Goal: Find specific page/section: Find specific page/section

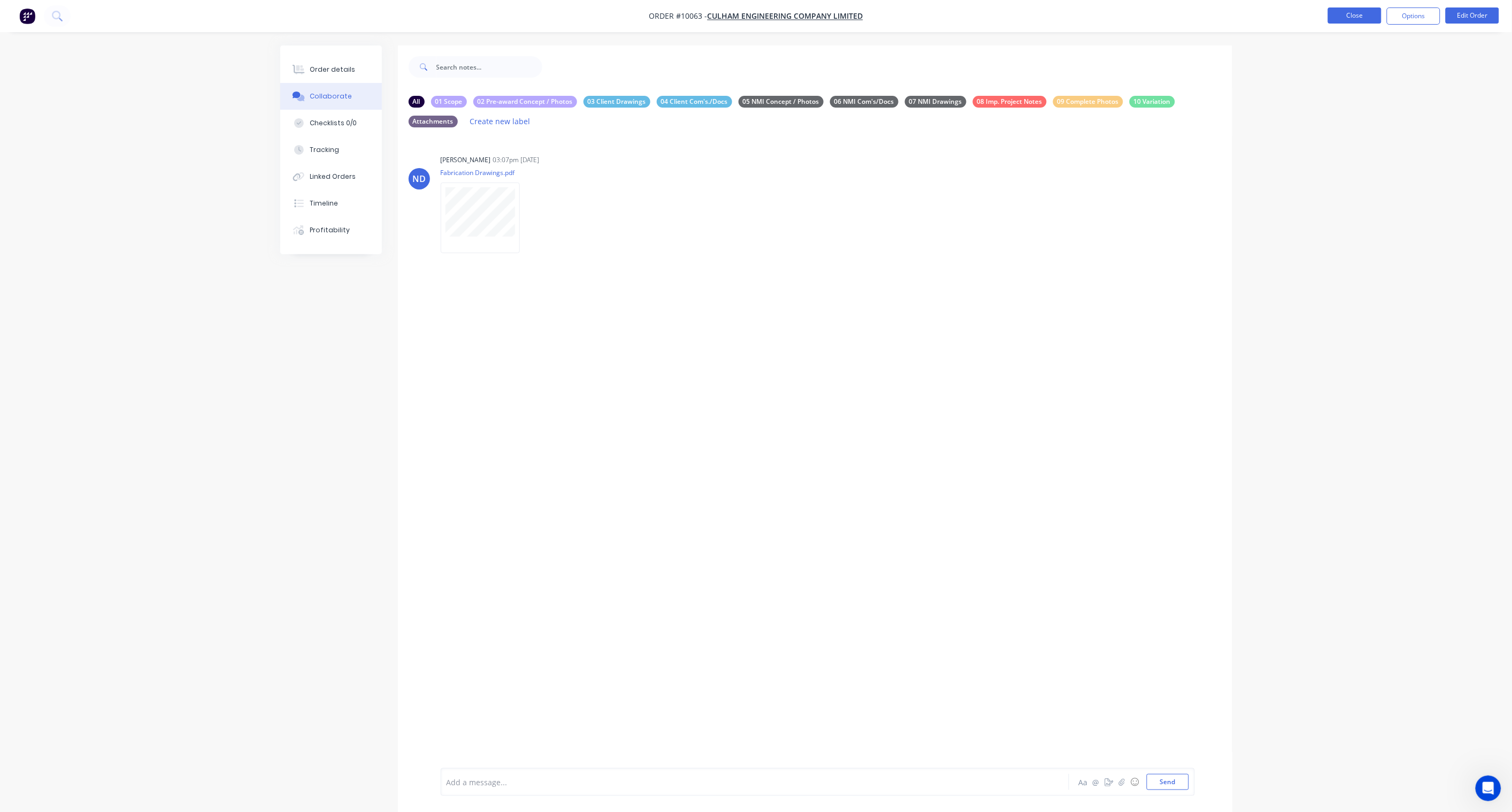
click at [1348, 14] on button "Close" at bounding box center [1355, 15] width 54 height 16
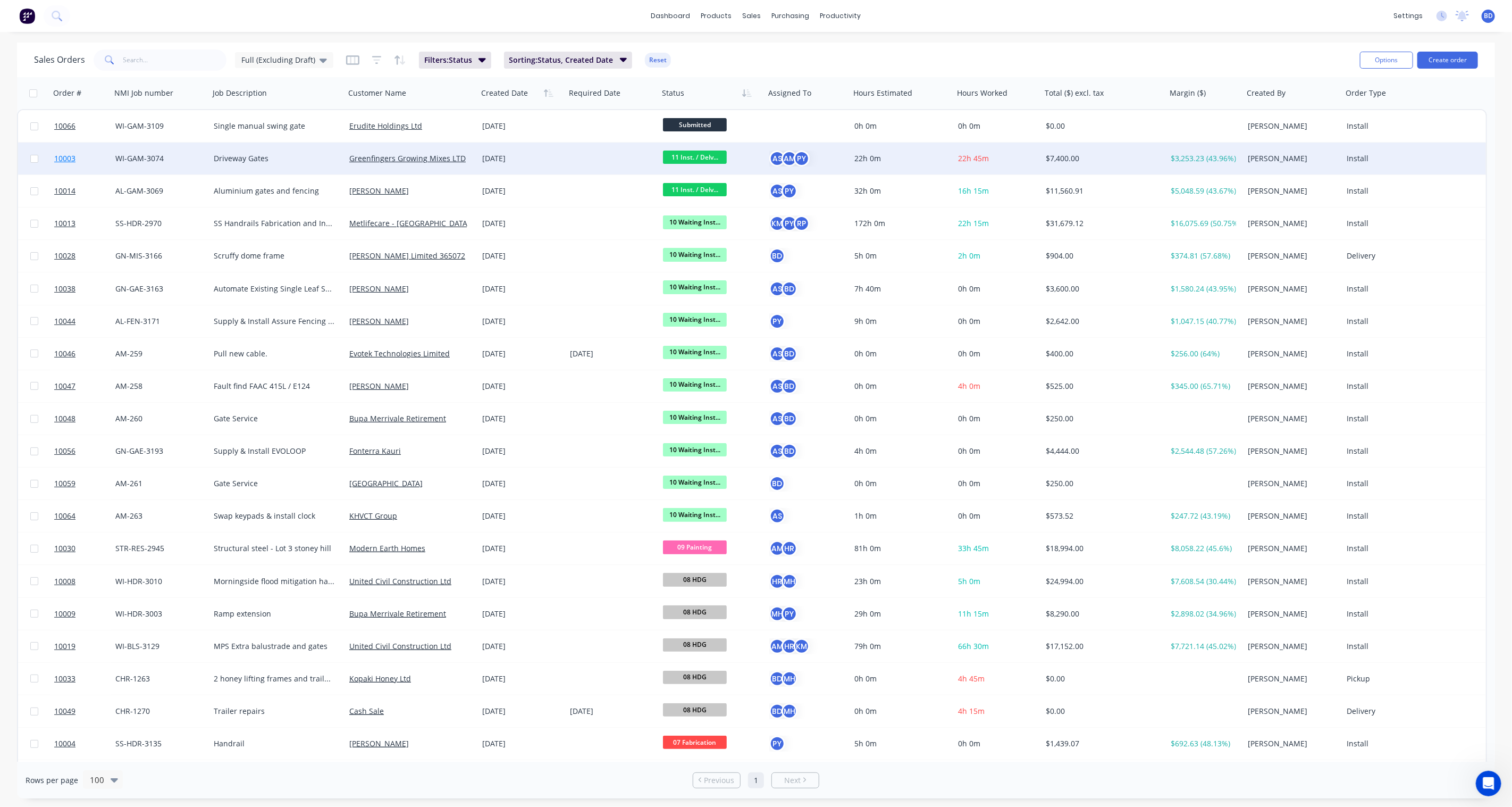
click at [75, 158] on span "10003" at bounding box center [65, 158] width 21 height 11
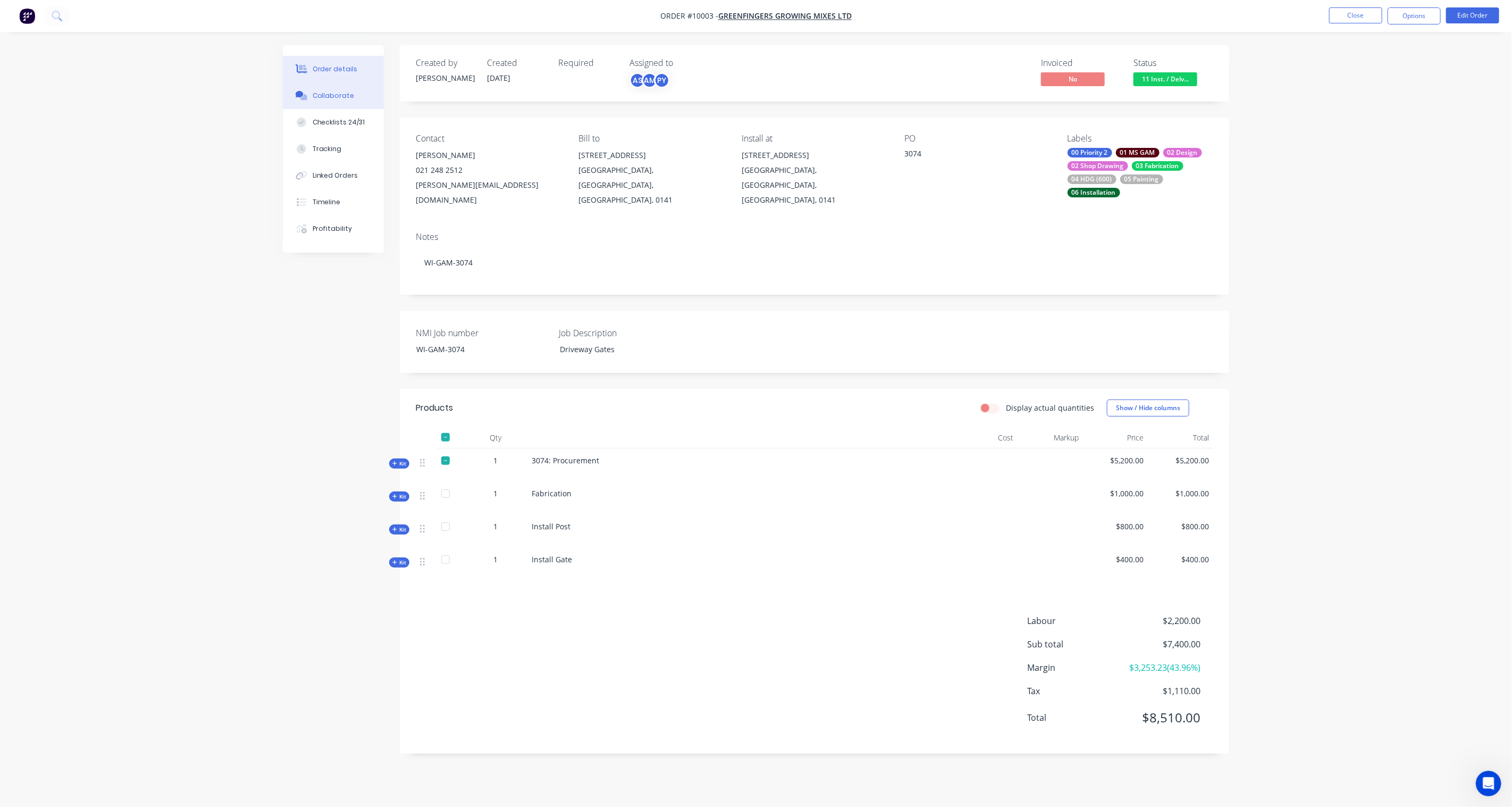
click at [321, 94] on div "Collaborate" at bounding box center [333, 95] width 42 height 9
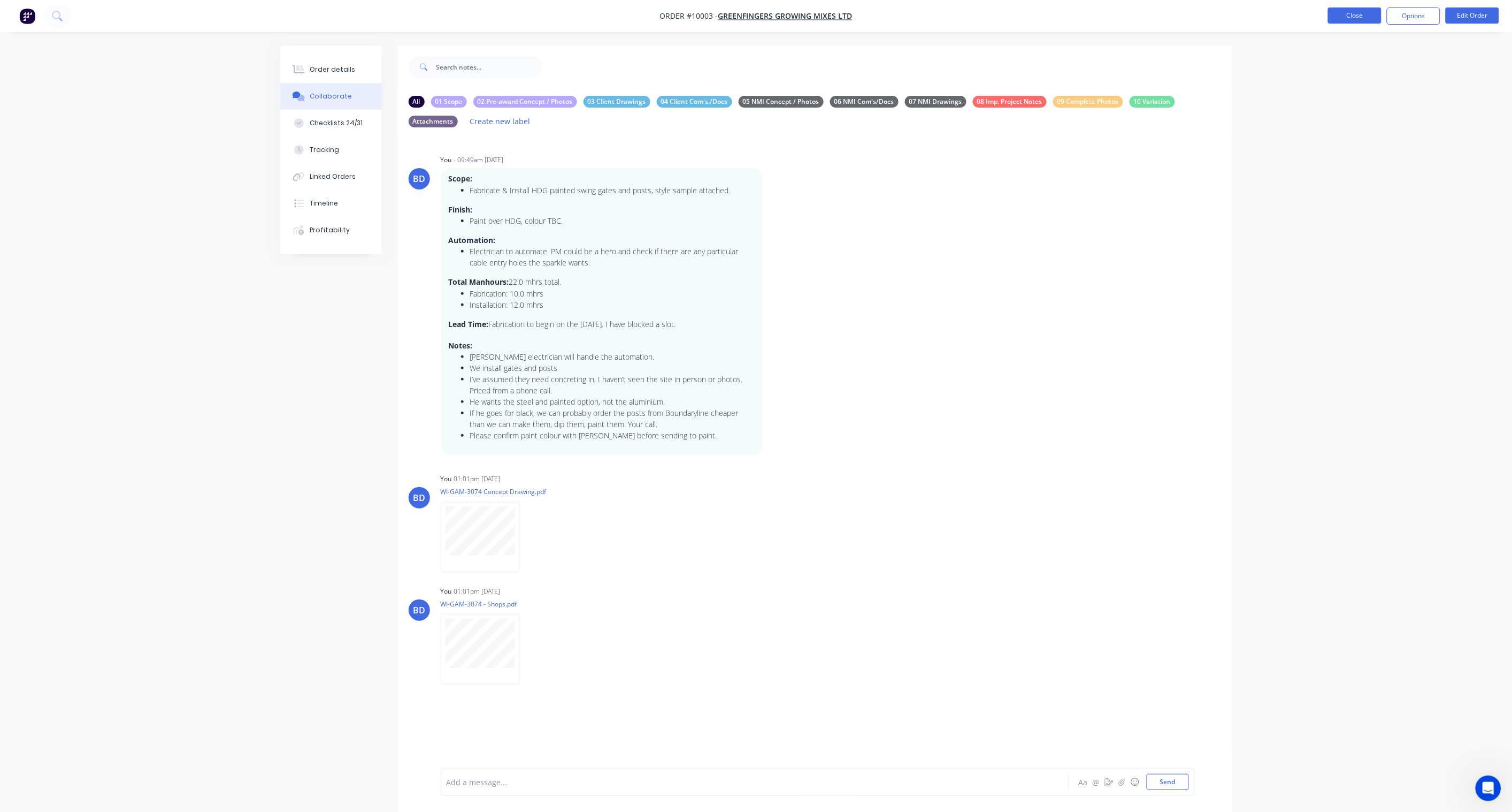
click at [1352, 20] on button "Close" at bounding box center [1355, 15] width 54 height 16
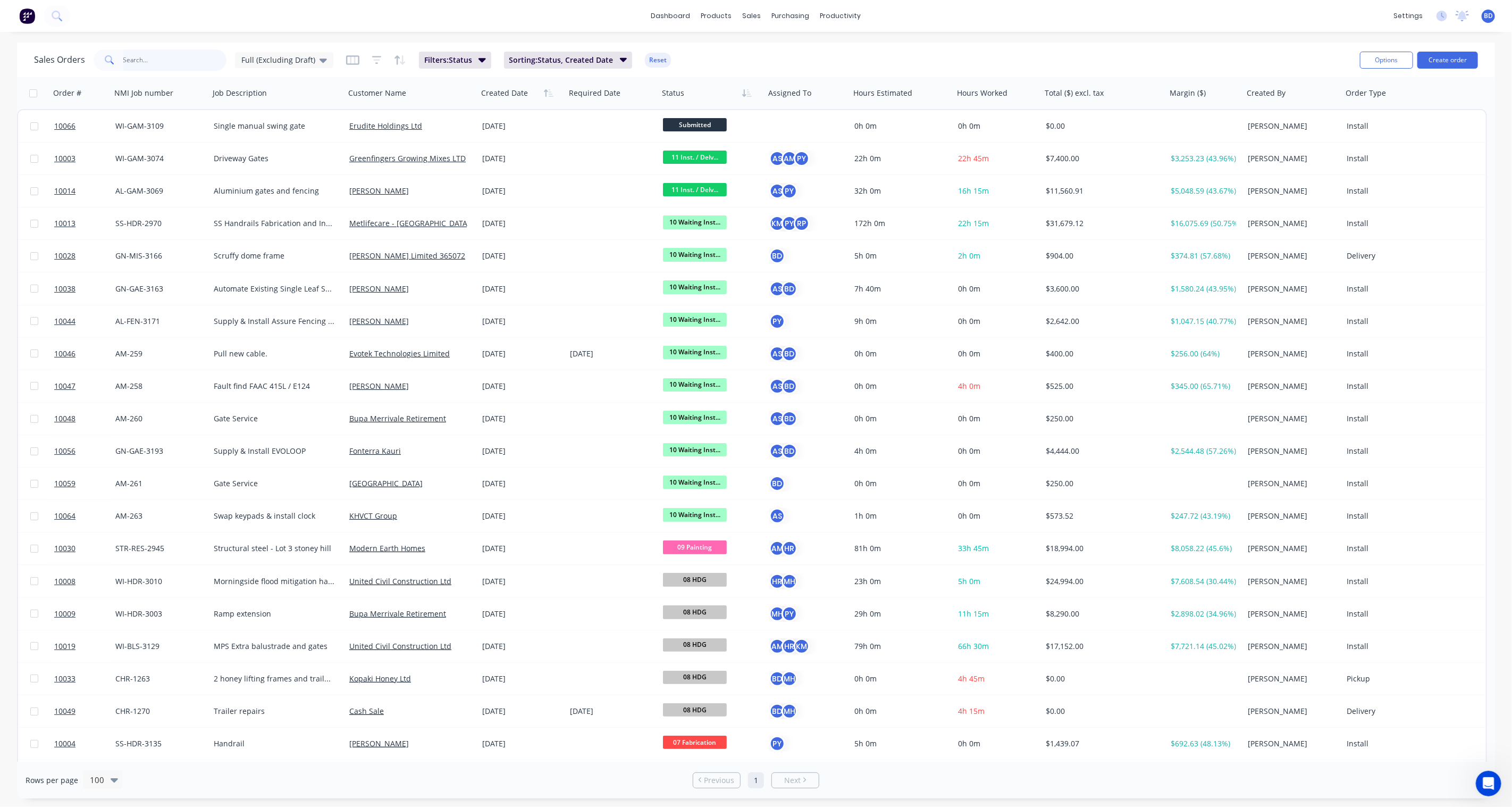
click at [161, 62] on input "text" at bounding box center [175, 60] width 104 height 21
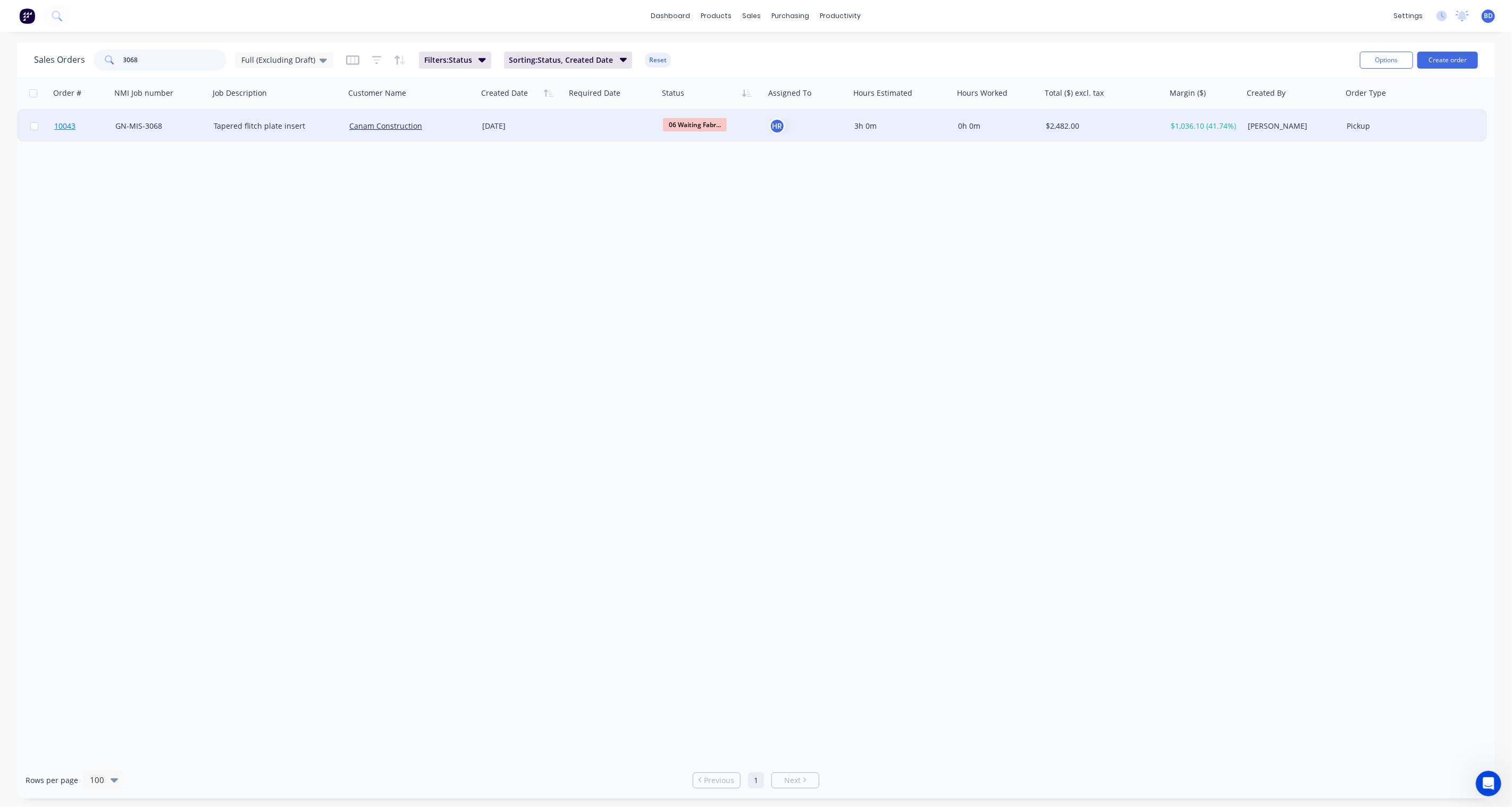
type input "3068"
click at [69, 125] on span "10043" at bounding box center [65, 126] width 21 height 11
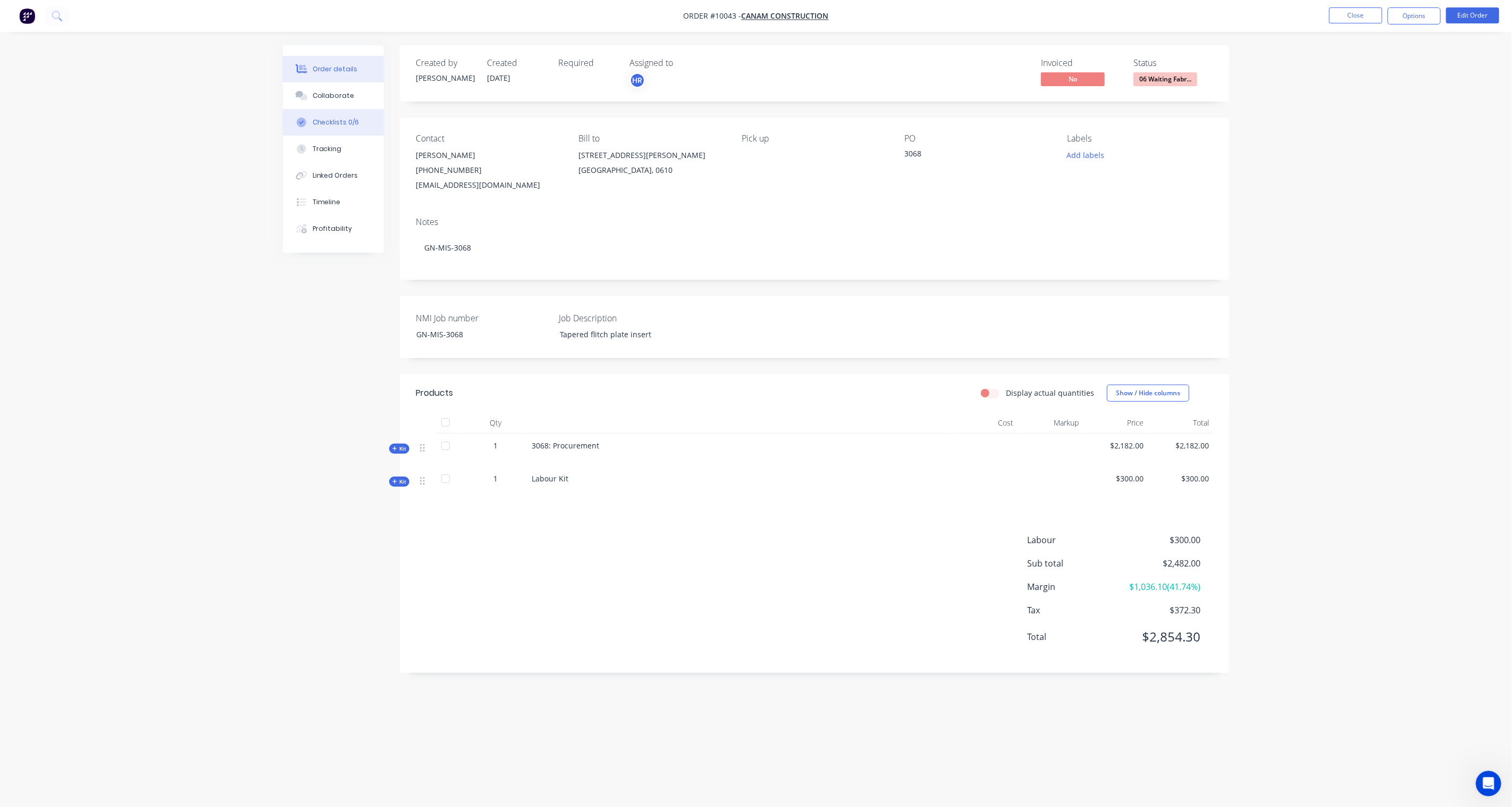
click at [334, 122] on div "Checklists 0/6" at bounding box center [336, 122] width 47 height 9
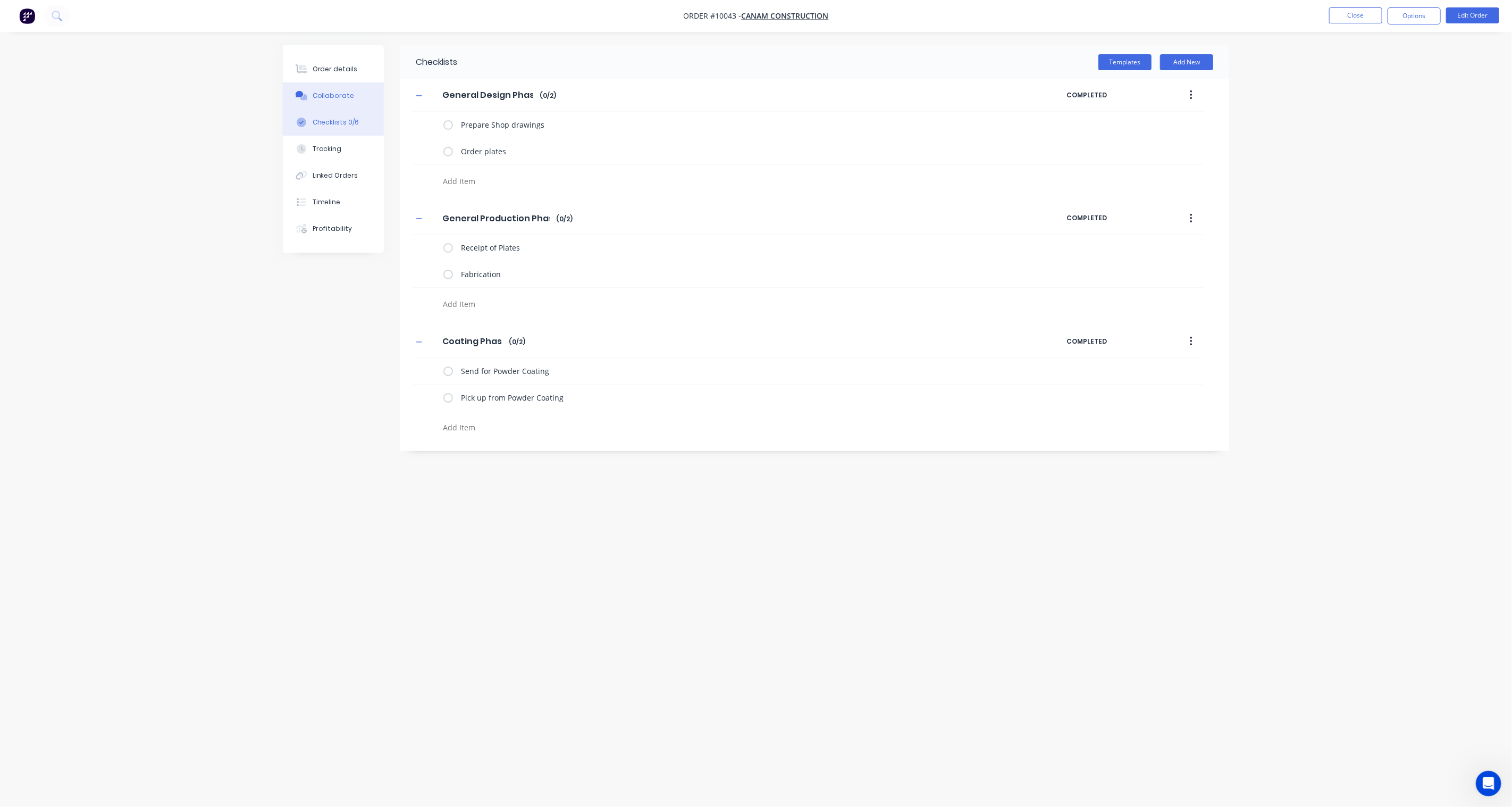
click at [333, 99] on div "Collaborate" at bounding box center [333, 95] width 42 height 9
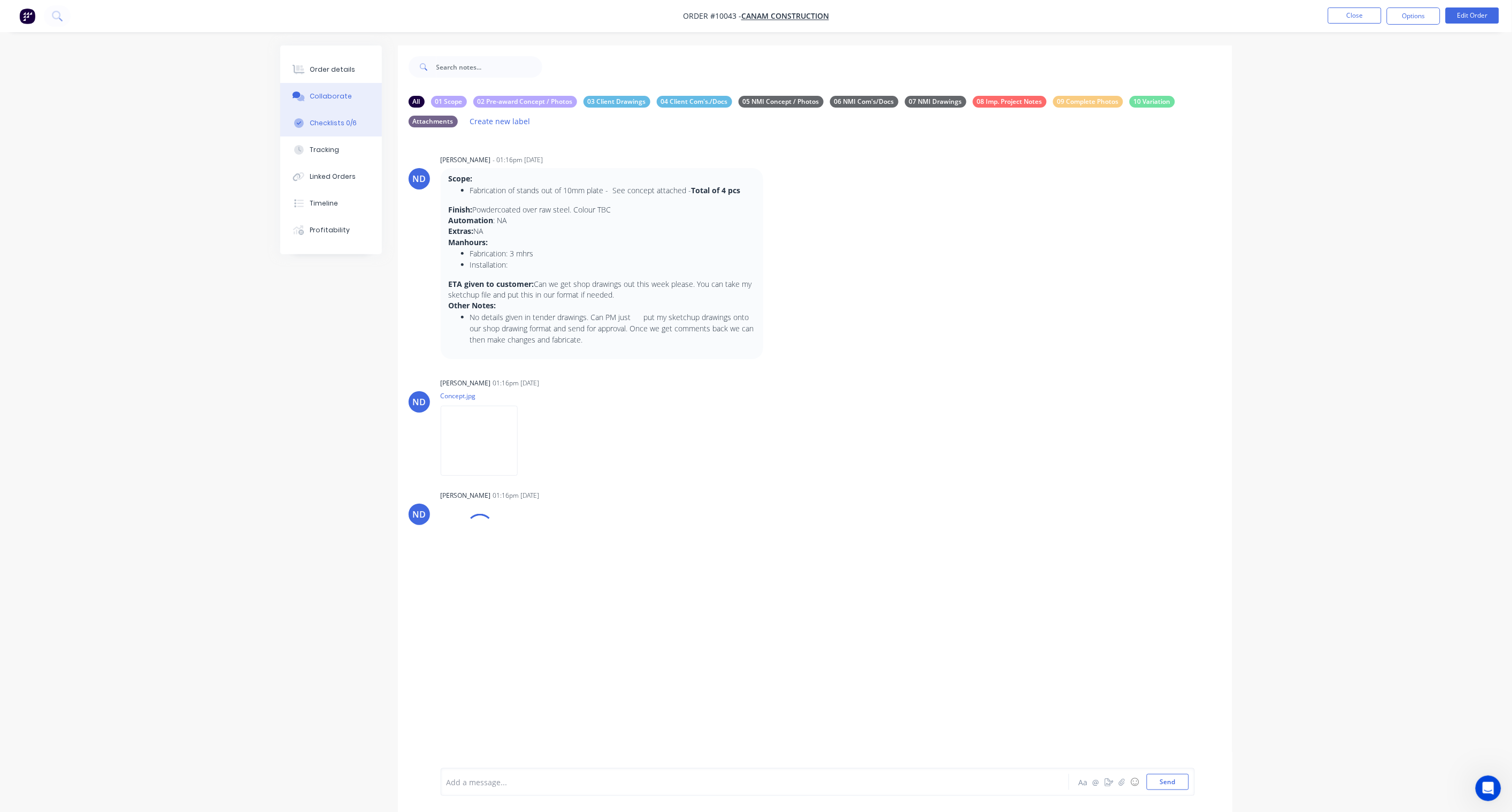
click at [334, 120] on div "Checklists 0/6" at bounding box center [333, 122] width 47 height 9
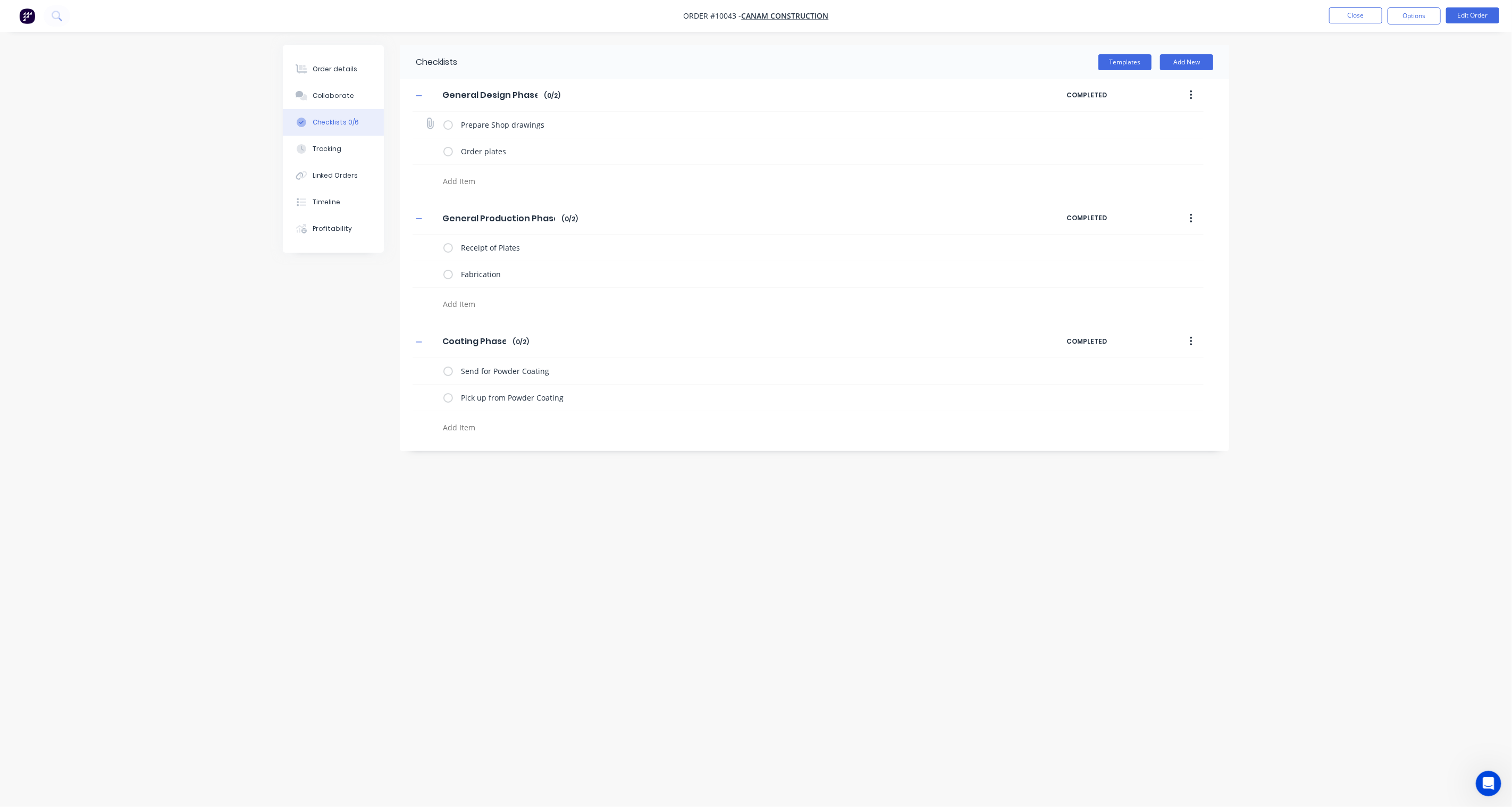
click at [448, 125] on label at bounding box center [448, 124] width 9 height 11
click at [0, 0] on input "checkbox" at bounding box center [0, 0] width 0 height 0
click at [444, 149] on label at bounding box center [448, 151] width 9 height 11
click at [0, 0] on input "checkbox" at bounding box center [0, 0] width 0 height 0
click at [445, 248] on label at bounding box center [448, 247] width 9 height 11
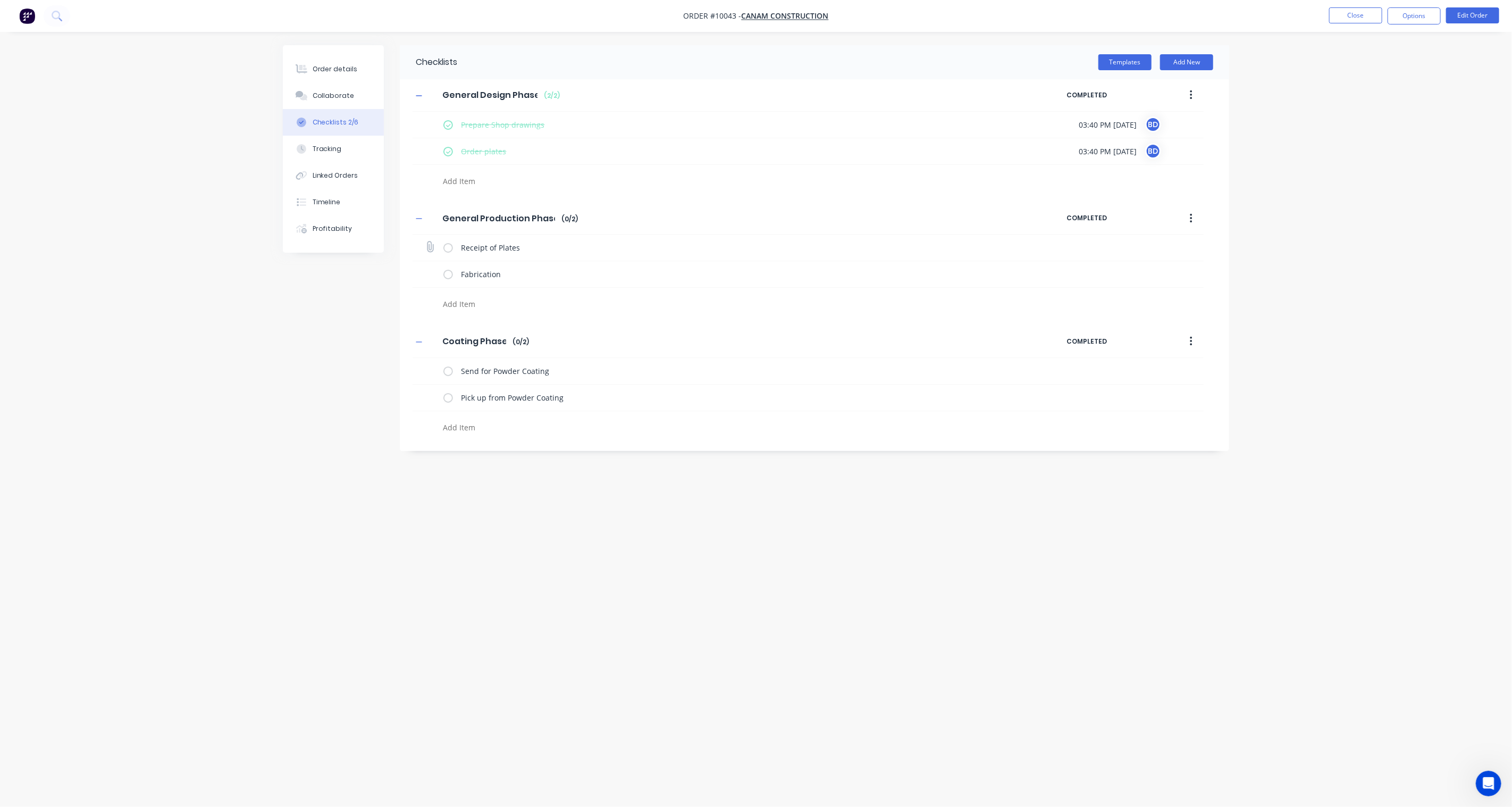
click at [0, 0] on input "checkbox" at bounding box center [0, 0] width 0 height 0
click at [326, 86] on button "Collaborate" at bounding box center [333, 95] width 101 height 26
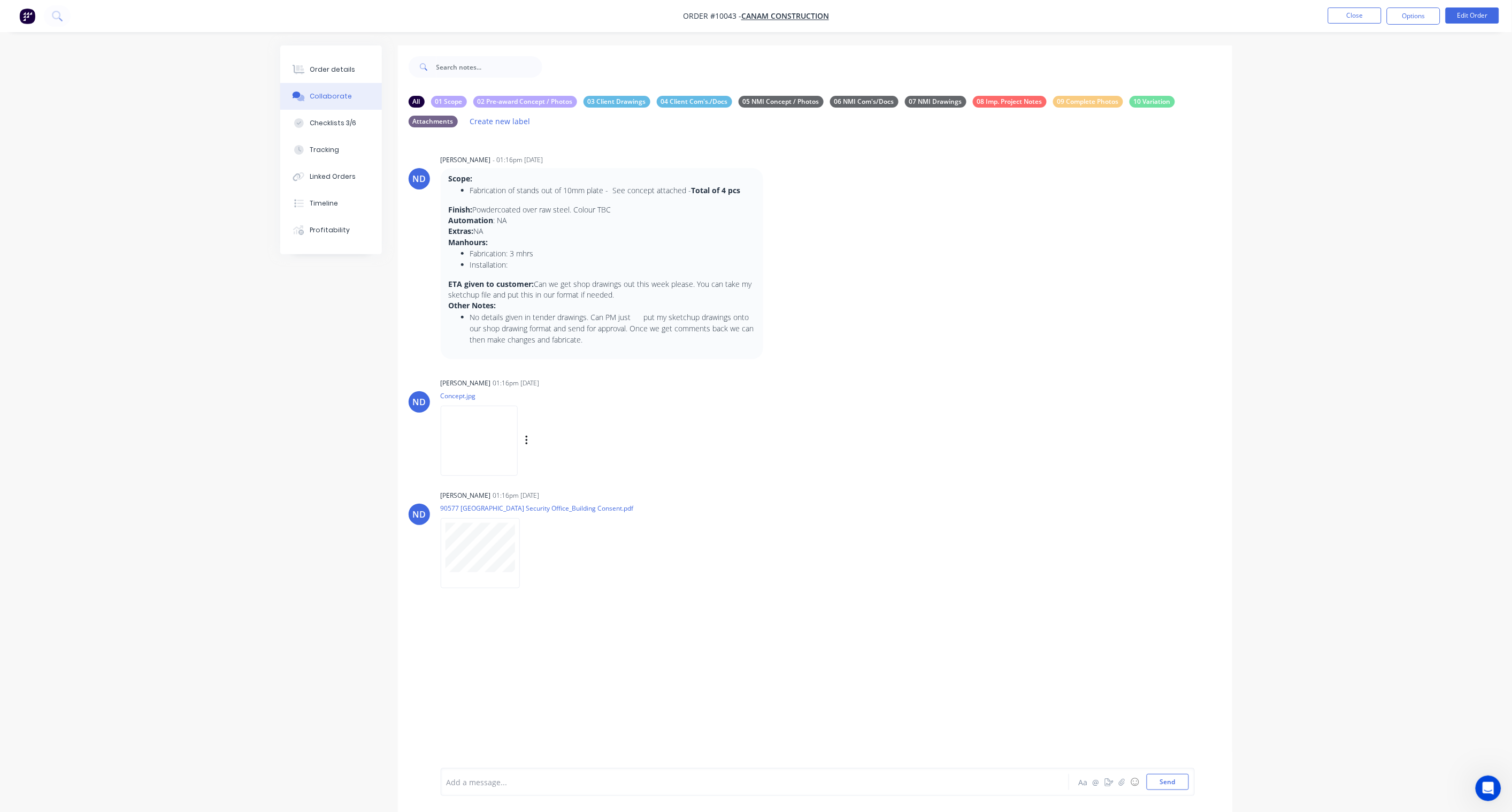
click at [490, 442] on img at bounding box center [479, 441] width 77 height 70
type textarea "x"
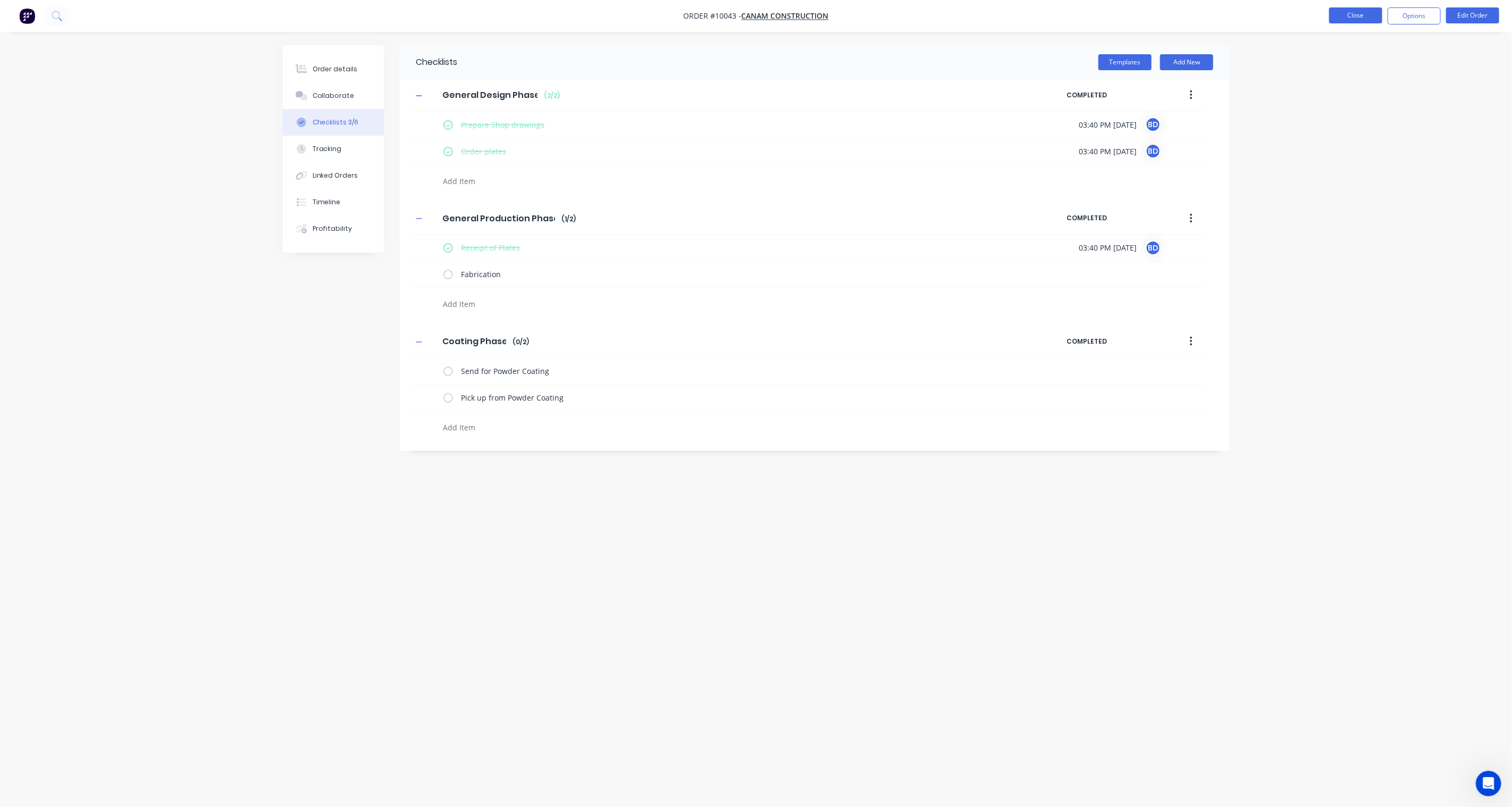
click at [1359, 11] on button "Close" at bounding box center [1356, 15] width 54 height 16
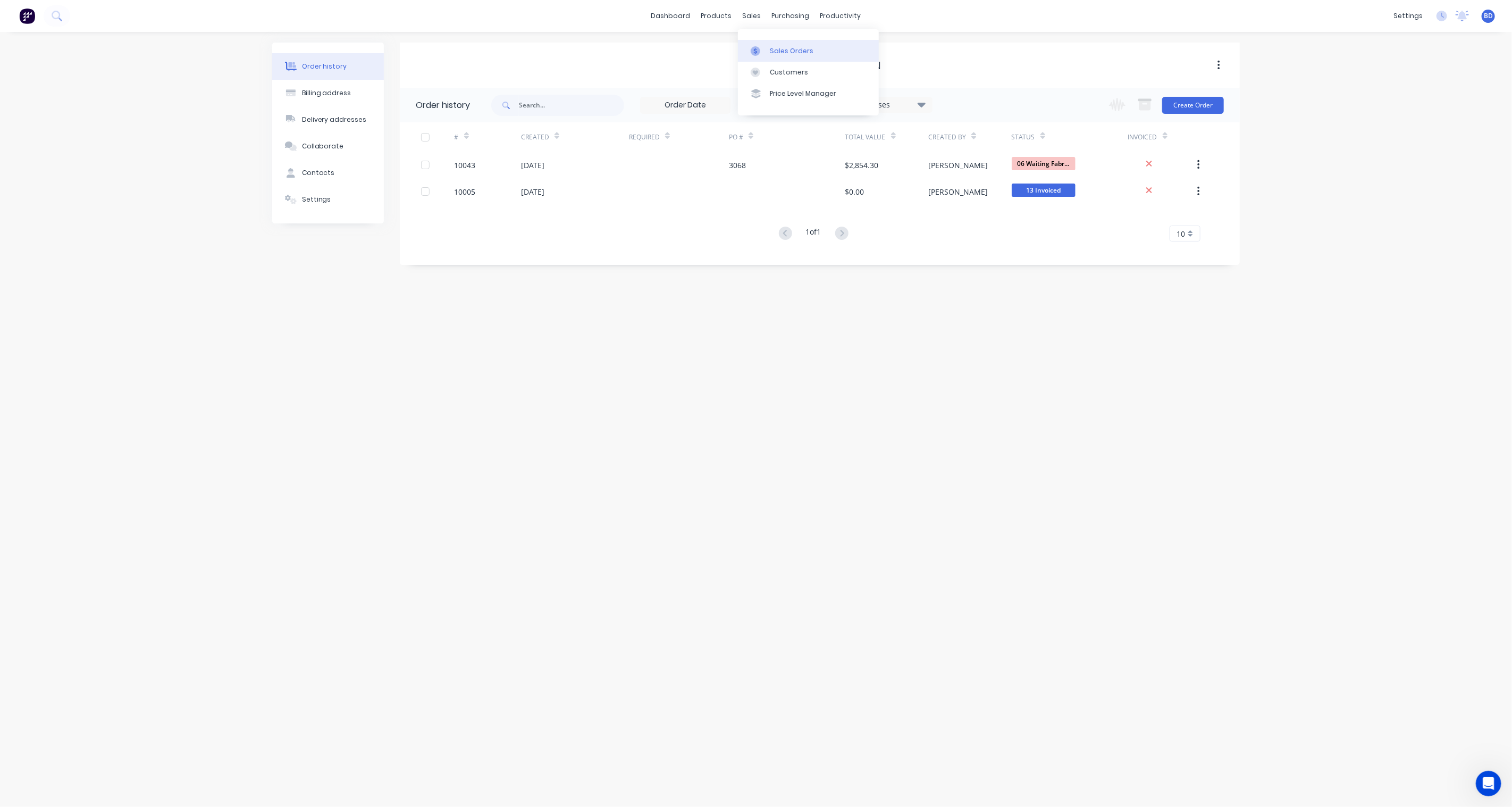
click at [764, 45] on link "Sales Orders" at bounding box center [809, 50] width 141 height 21
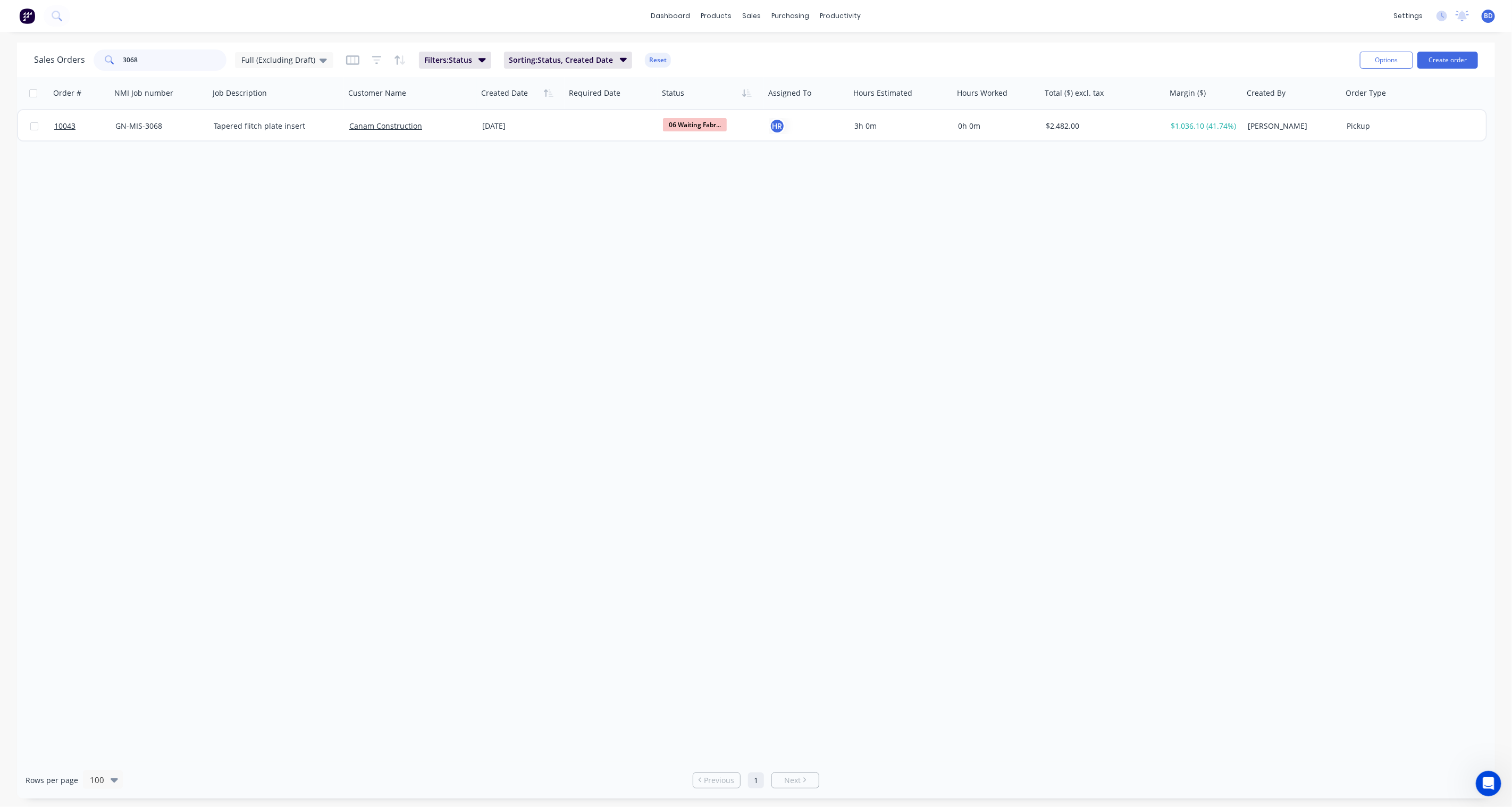
drag, startPoint x: 170, startPoint y: 59, endPoint x: 92, endPoint y: 55, distance: 78.1
click at [92, 55] on div "Sales Orders 3068 Full (Excluding Draft)" at bounding box center [184, 60] width 299 height 21
click at [163, 54] on input "3068" at bounding box center [175, 60] width 104 height 21
drag, startPoint x: 151, startPoint y: 65, endPoint x: 23, endPoint y: 50, distance: 128.9
click at [23, 50] on div "Sales Orders 3068 Full (Excluding Draft) Filters: Status Sorting: Status, Creat…" at bounding box center [756, 60] width 1478 height 35
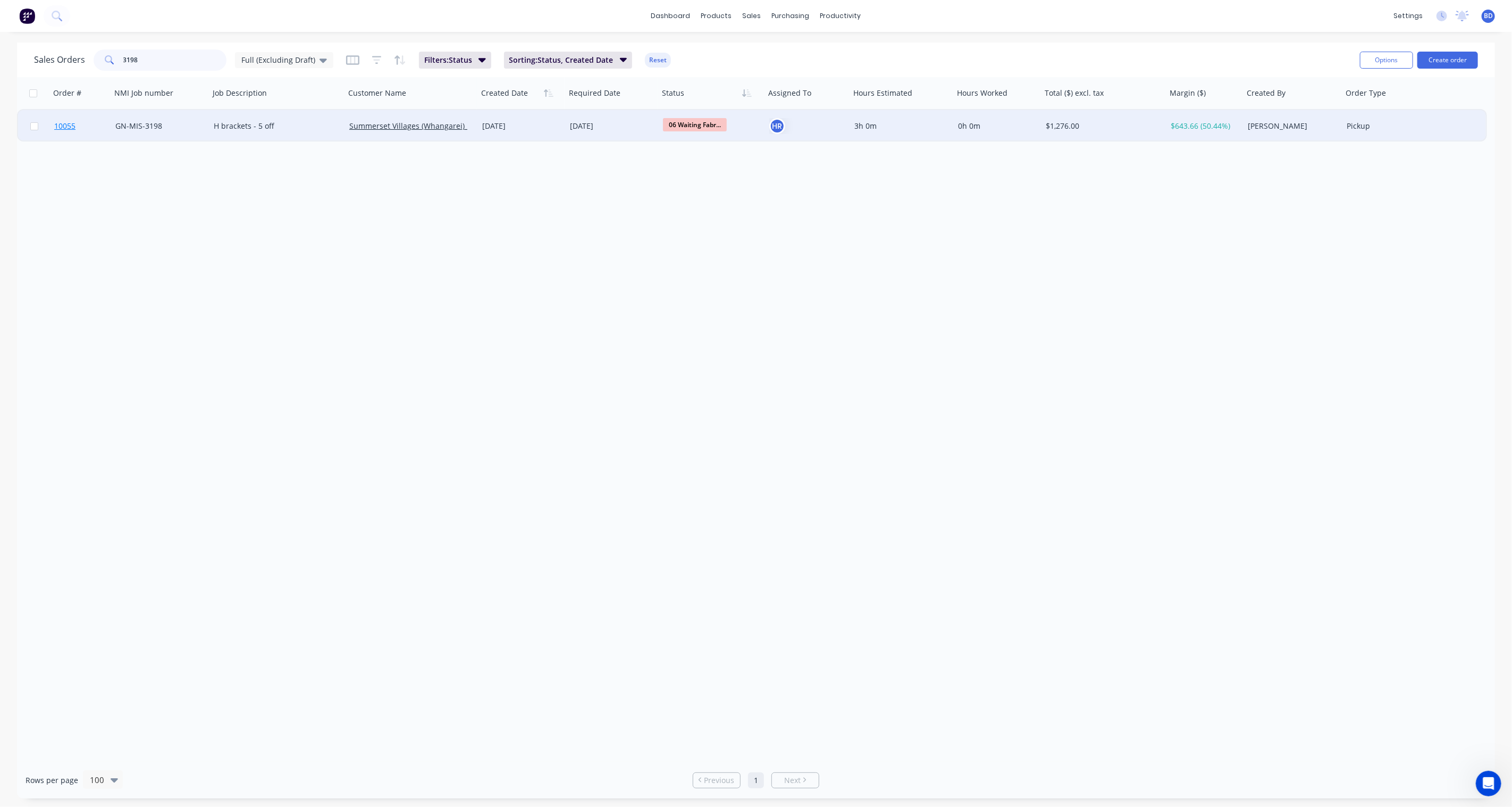
type input "3198"
click at [65, 122] on span "10055" at bounding box center [65, 126] width 21 height 11
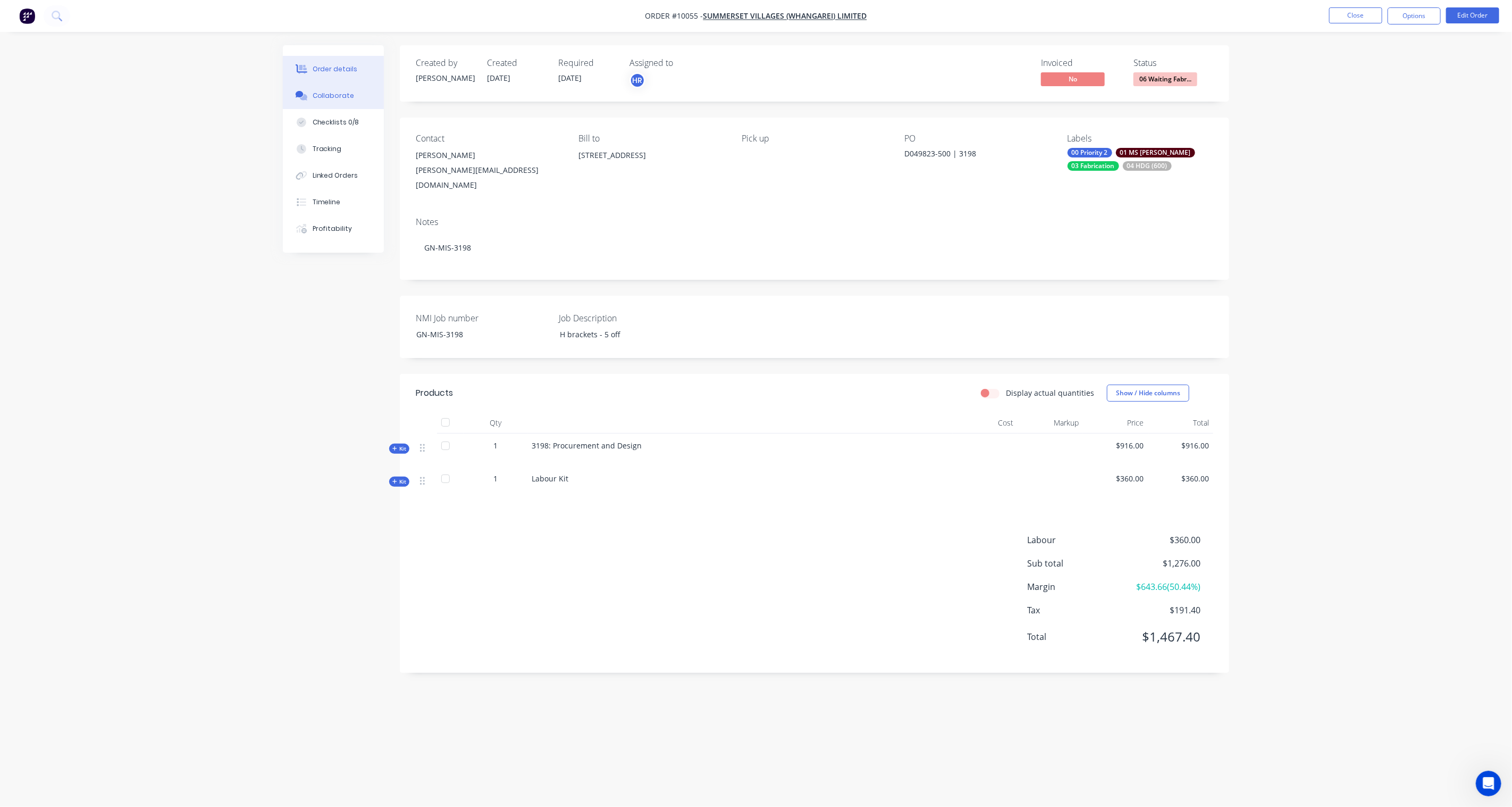
click at [341, 89] on button "Collaborate" at bounding box center [333, 95] width 101 height 26
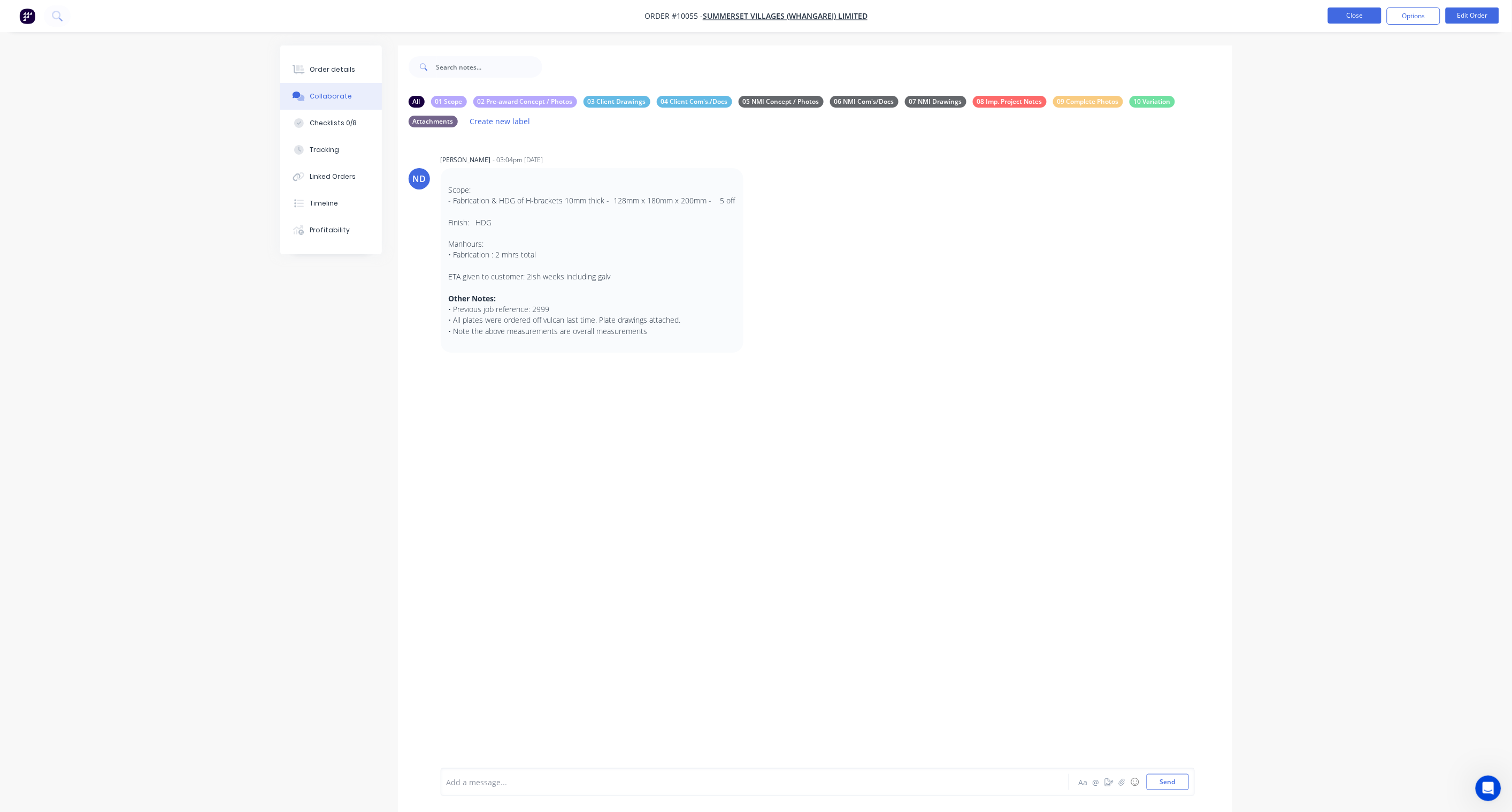
click at [1355, 17] on button "Close" at bounding box center [1355, 15] width 54 height 16
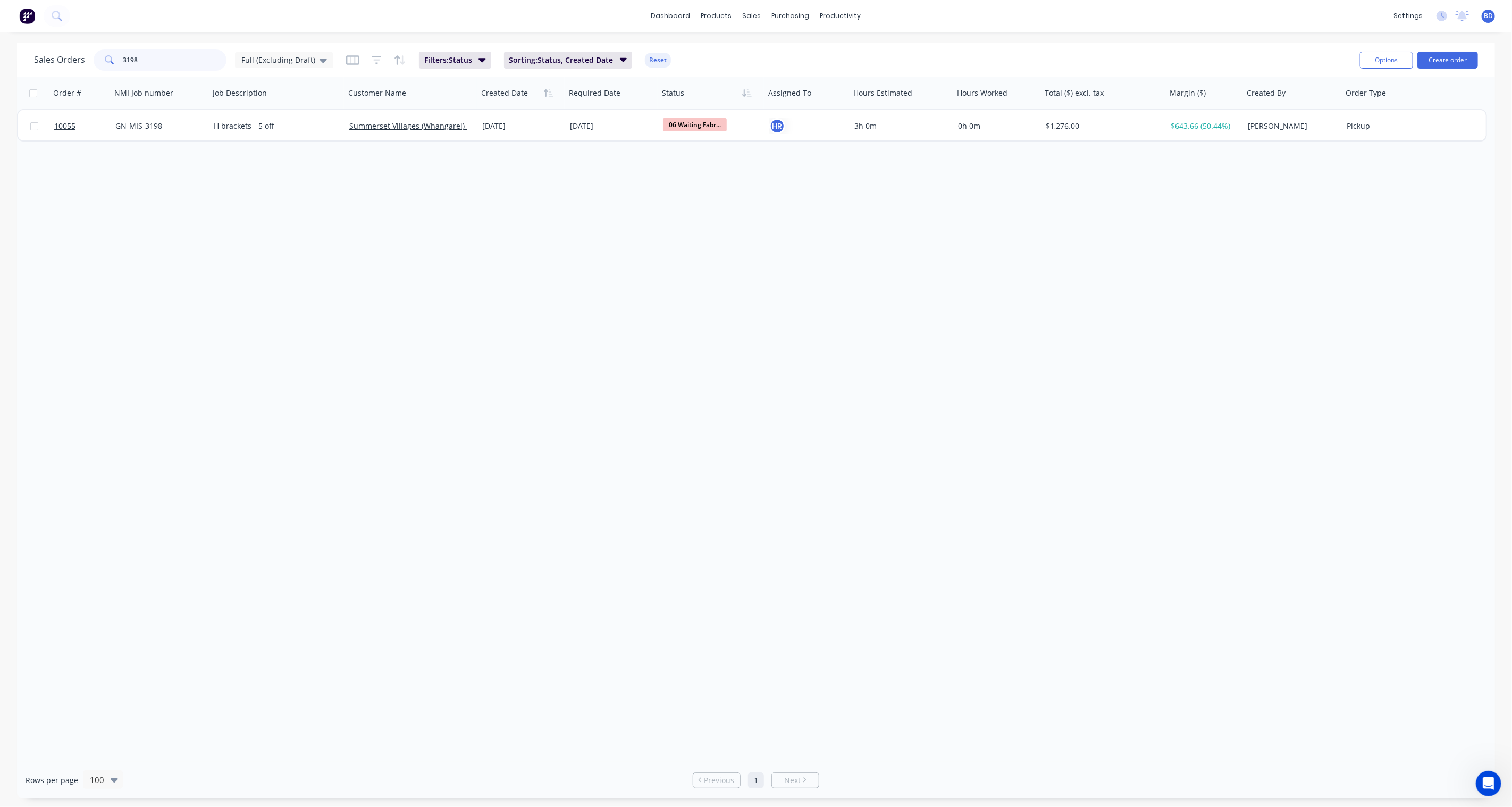
drag, startPoint x: 177, startPoint y: 60, endPoint x: -3, endPoint y: 57, distance: 180.0
click at [0, 57] on html "dashboard products sales purchasing productivity dashboard products Product Cat…" at bounding box center [756, 403] width 1512 height 807
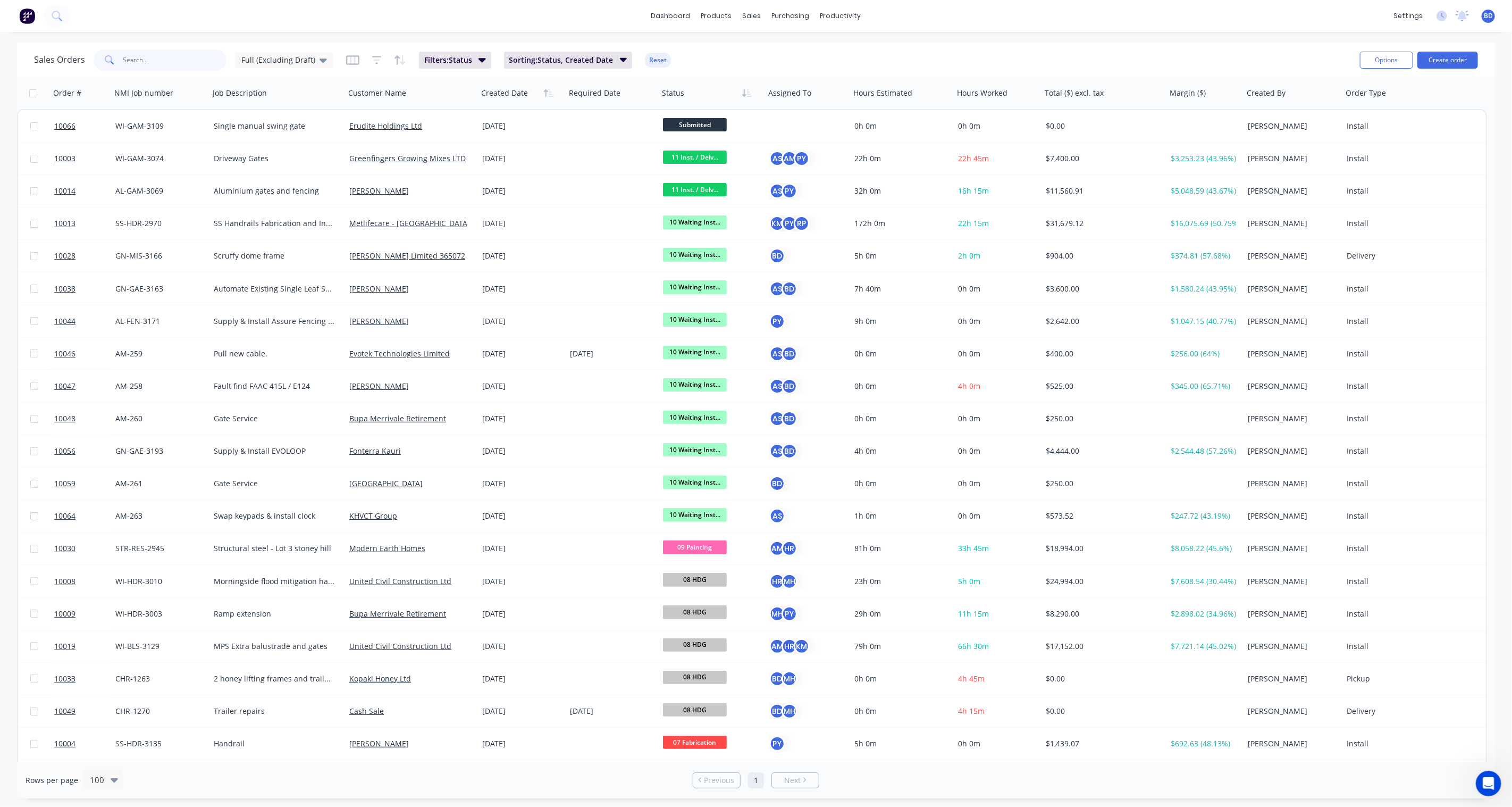
click at [156, 56] on input "text" at bounding box center [175, 60] width 104 height 21
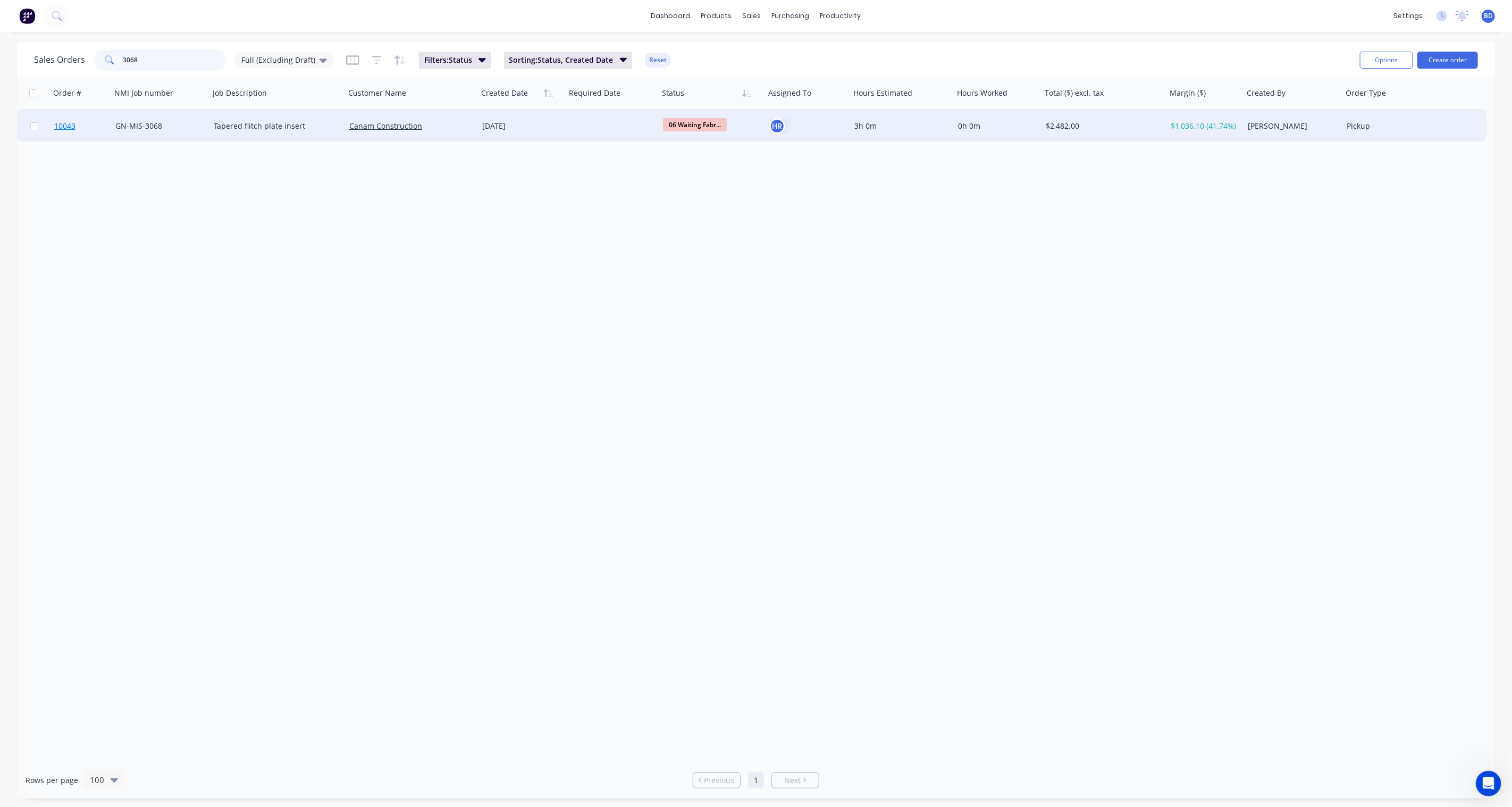
type input "3068"
click at [60, 123] on span "10043" at bounding box center [65, 126] width 21 height 11
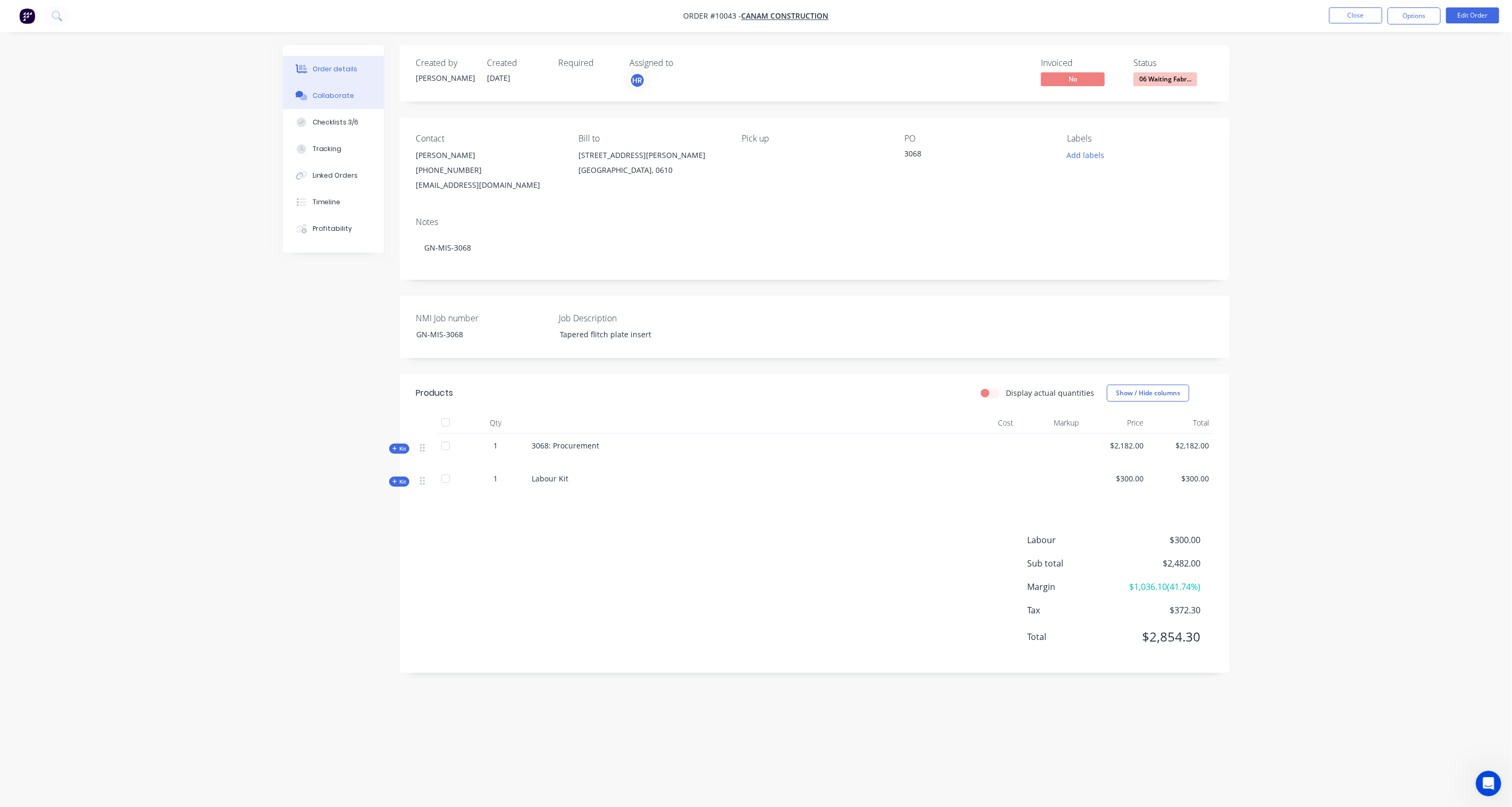
click at [331, 94] on div "Collaborate" at bounding box center [333, 95] width 42 height 9
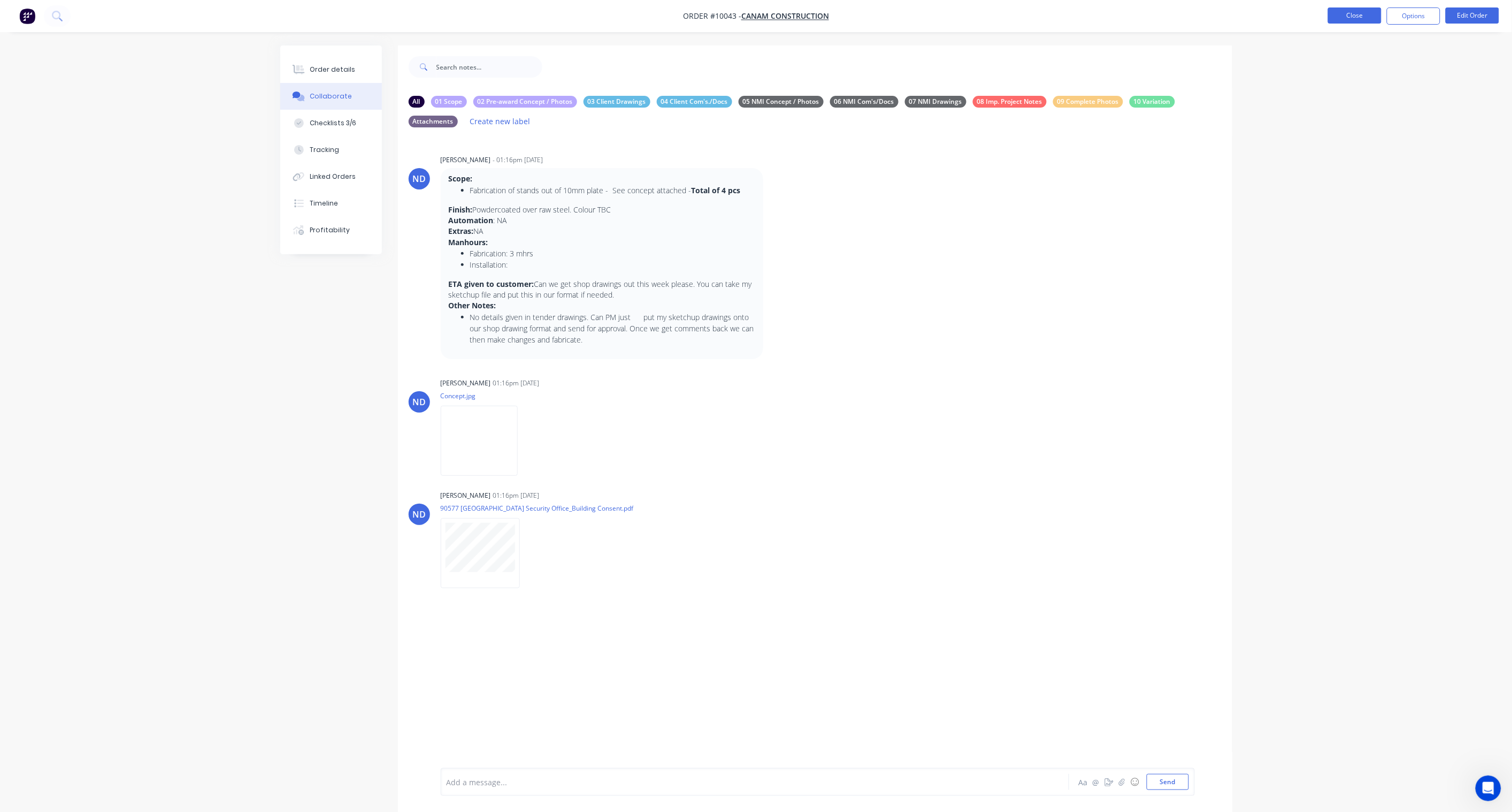
click at [1378, 16] on button "Close" at bounding box center [1355, 15] width 54 height 16
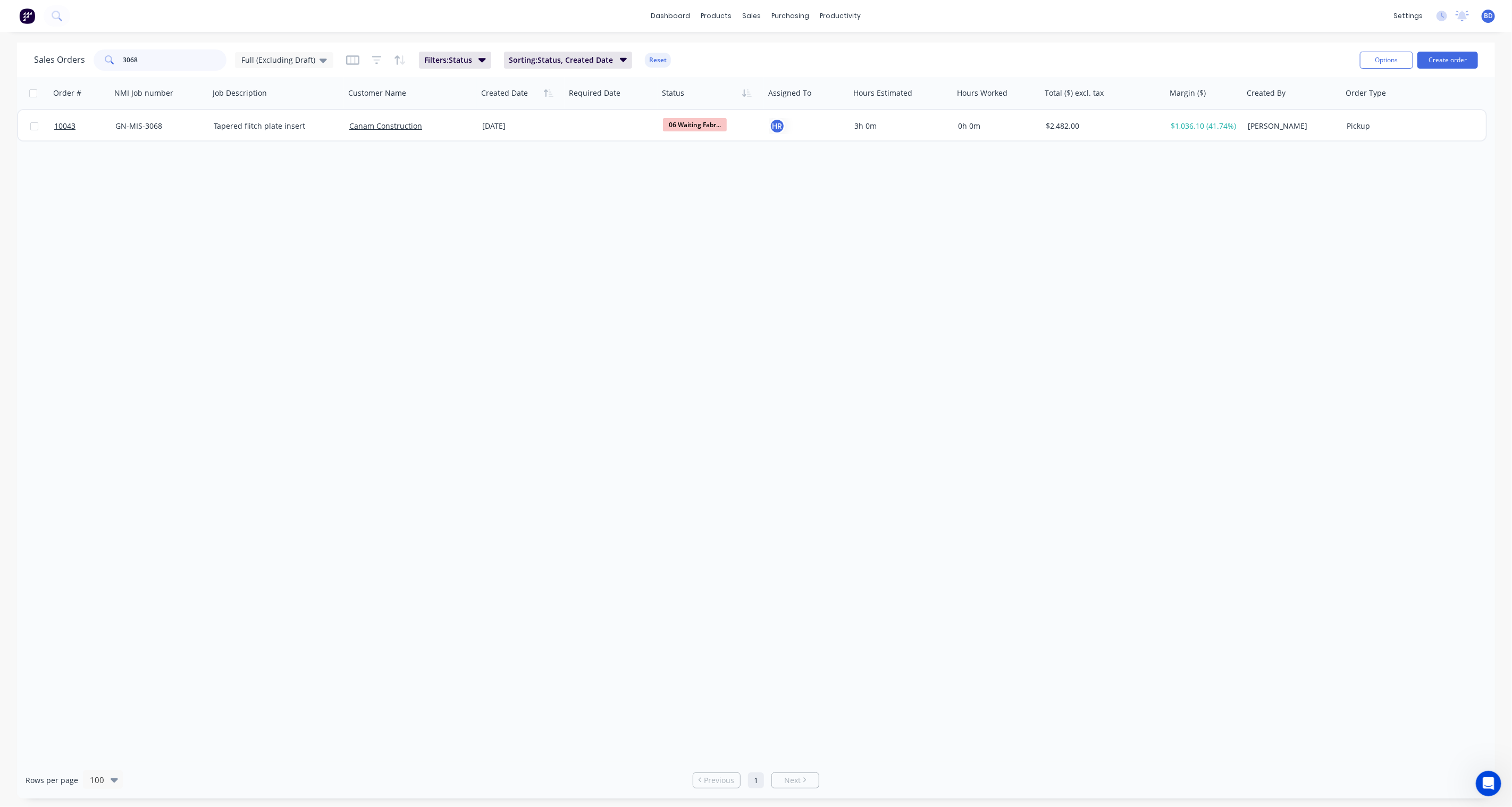
drag, startPoint x: 158, startPoint y: 62, endPoint x: 17, endPoint y: 56, distance: 141.1
click at [17, 56] on div "Sales Orders 3068 Full (Excluding Draft) Filters: Status Sorting: Status, Creat…" at bounding box center [756, 60] width 1478 height 35
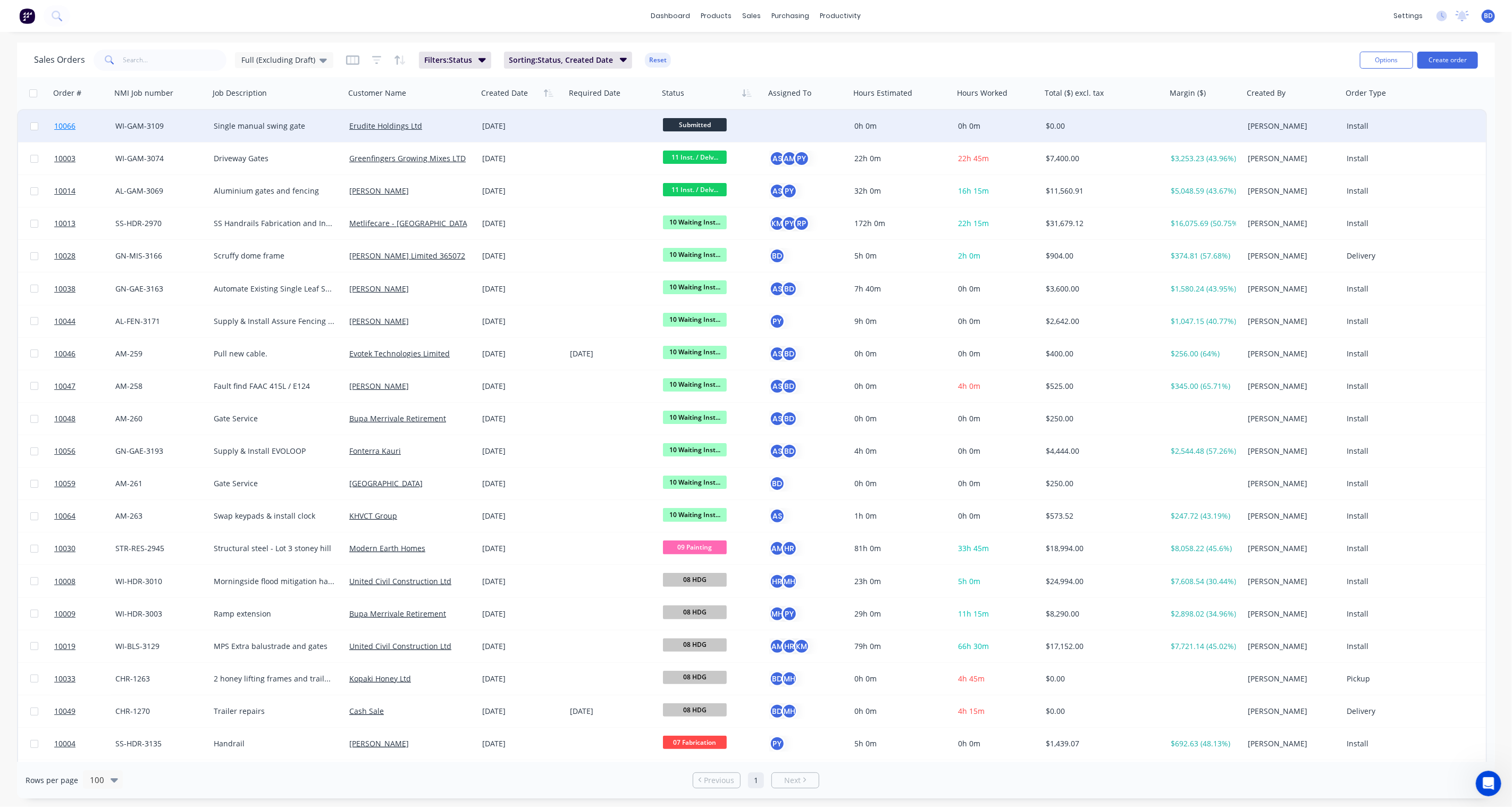
click at [68, 121] on span "10066" at bounding box center [65, 126] width 21 height 11
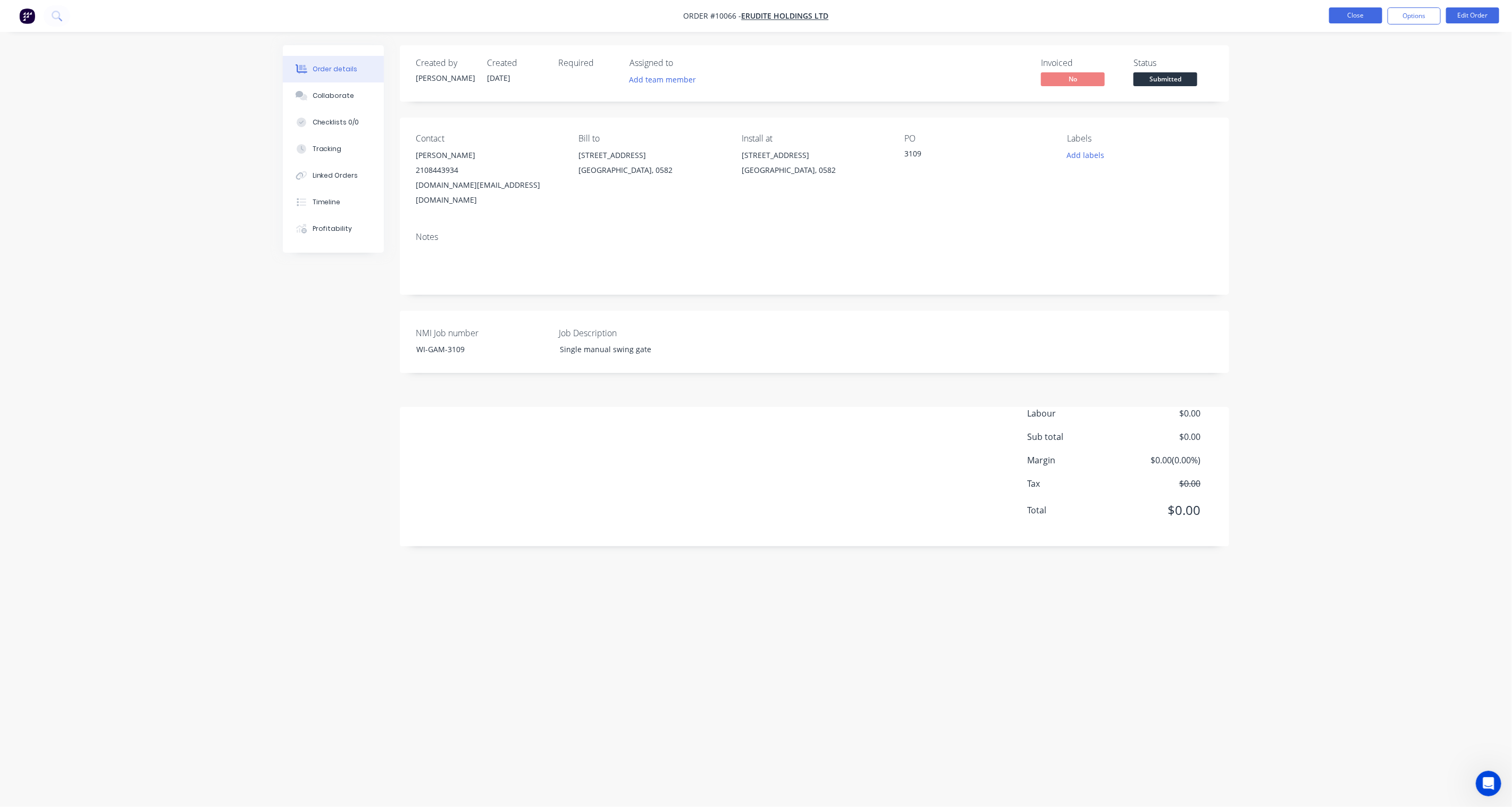
click at [1353, 16] on button "Close" at bounding box center [1356, 15] width 54 height 16
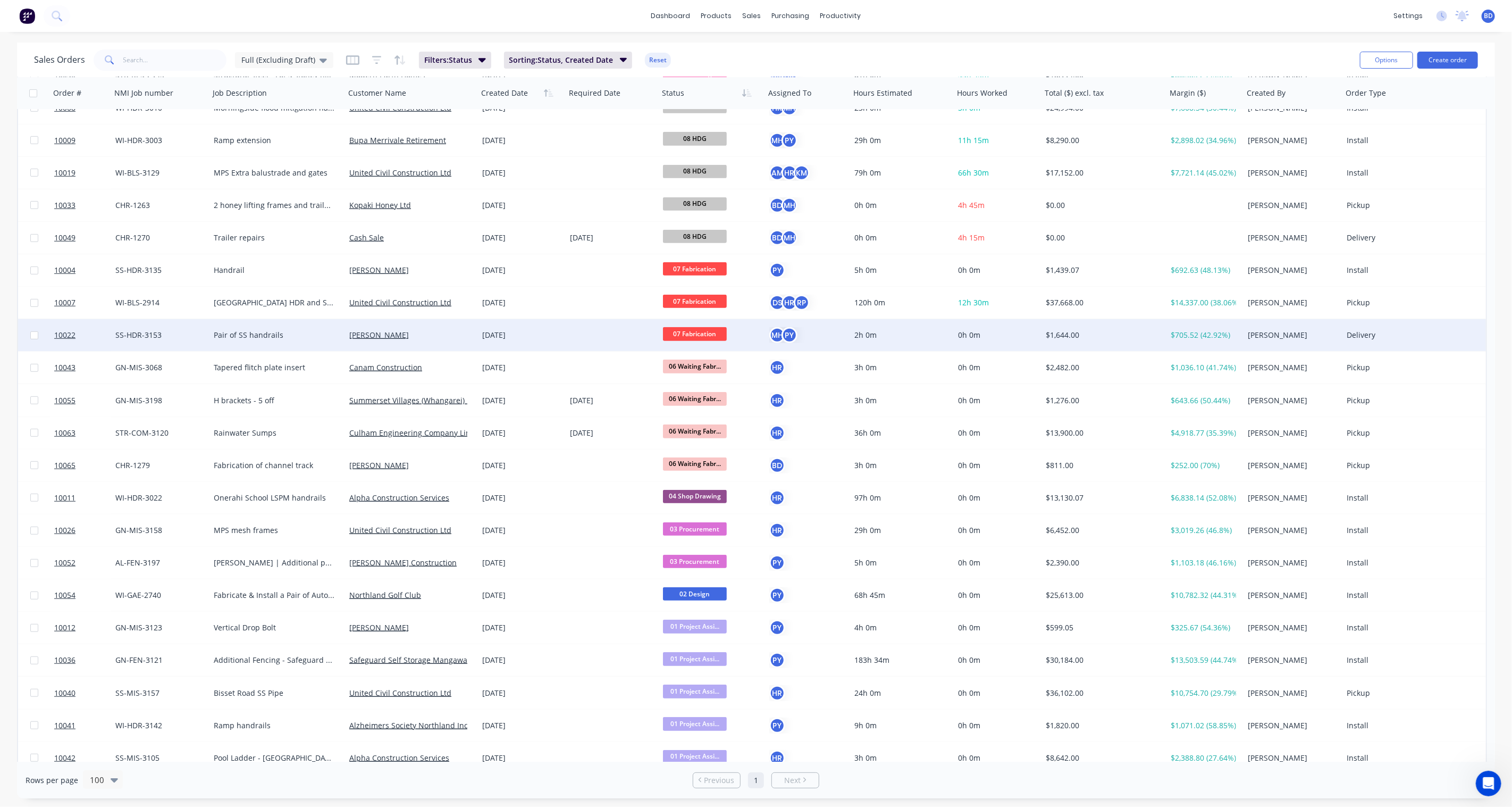
scroll to position [531, 0]
